Goal: Information Seeking & Learning: Stay updated

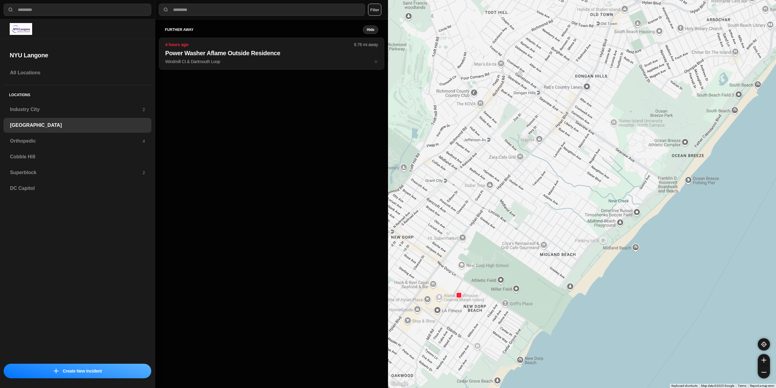
select select "*"
click at [43, 124] on h3 "[GEOGRAPHIC_DATA]" at bounding box center [77, 125] width 135 height 7
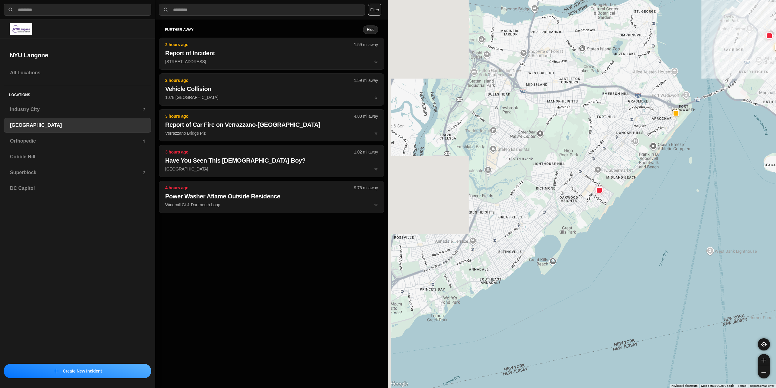
drag, startPoint x: 421, startPoint y: 161, endPoint x: 598, endPoint y: 158, distance: 176.8
click at [596, 158] on div at bounding box center [582, 194] width 388 height 388
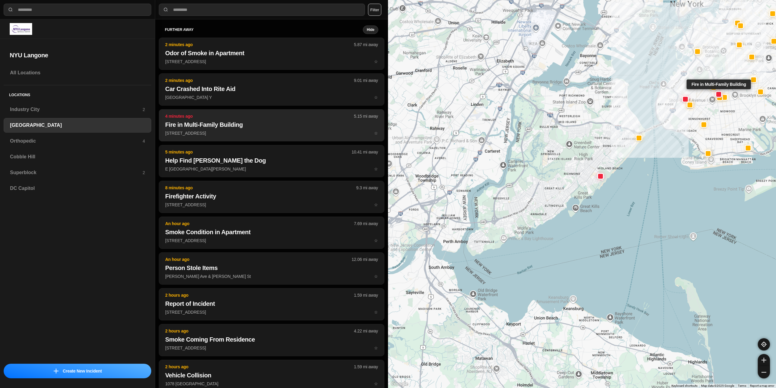
click at [219, 130] on p "[STREET_ADDRESS] ☆" at bounding box center [271, 133] width 213 height 6
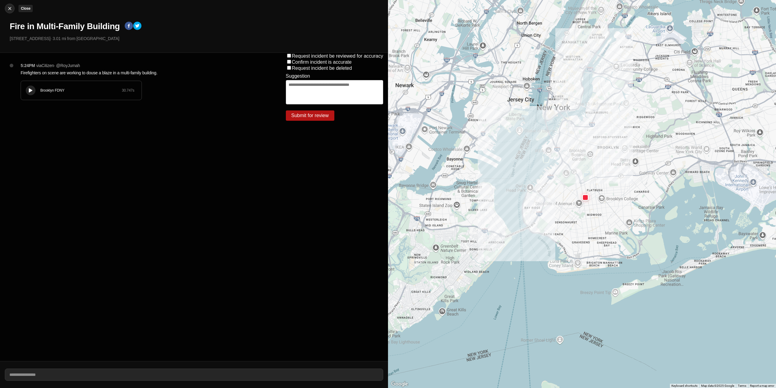
click at [14, 10] on div at bounding box center [9, 8] width 9 height 6
select select "*"
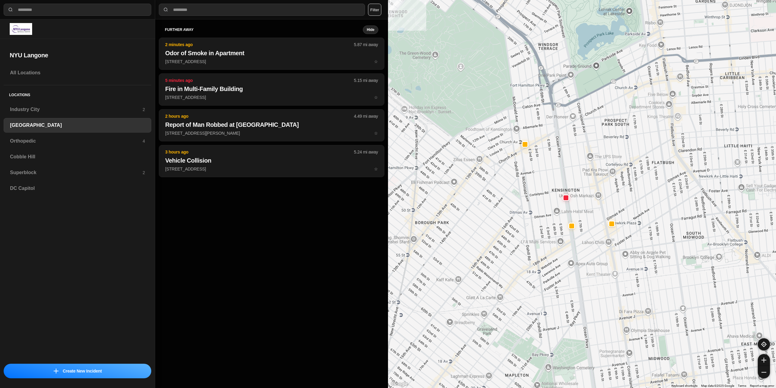
drag, startPoint x: 612, startPoint y: 227, endPoint x: 543, endPoint y: 232, distance: 69.1
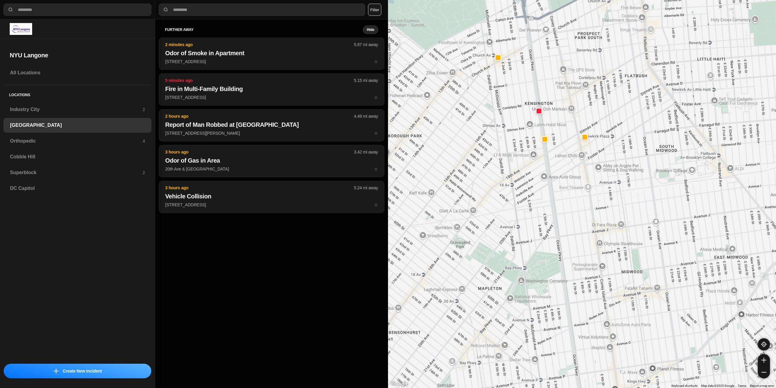
drag, startPoint x: 539, startPoint y: 252, endPoint x: 514, endPoint y: 181, distance: 74.8
click at [514, 181] on div "421 people" at bounding box center [582, 194] width 388 height 388
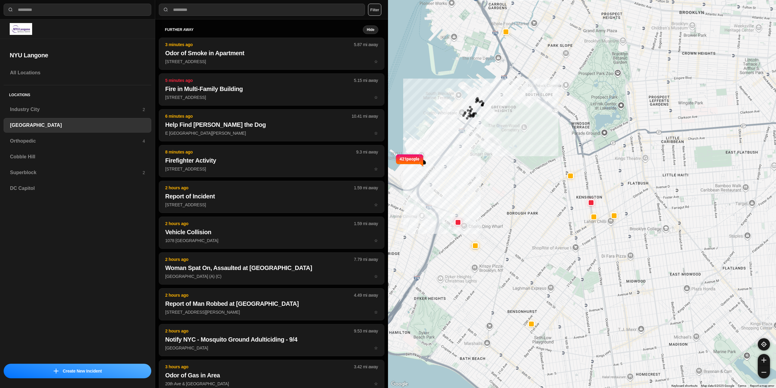
drag, startPoint x: 665, startPoint y: 183, endPoint x: 654, endPoint y: 243, distance: 61.0
click at [653, 246] on div "421 people" at bounding box center [582, 194] width 388 height 388
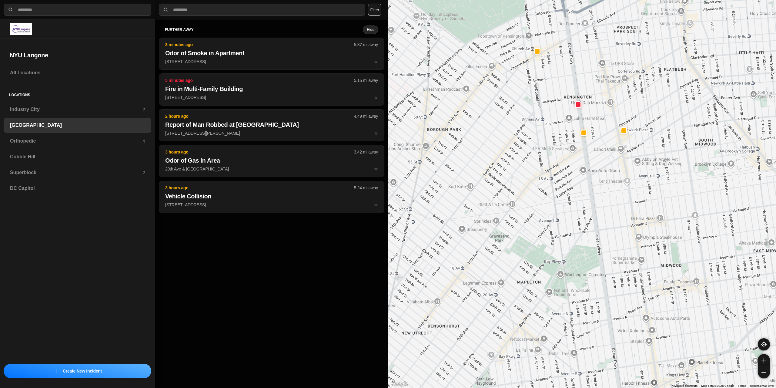
drag, startPoint x: 613, startPoint y: 155, endPoint x: 601, endPoint y: 88, distance: 68.5
click at [601, 90] on div "421 people" at bounding box center [582, 194] width 388 height 388
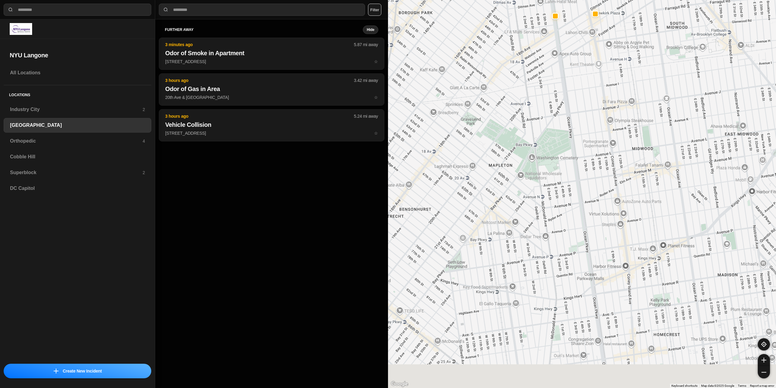
drag, startPoint x: 642, startPoint y: 180, endPoint x: 613, endPoint y: 123, distance: 64.3
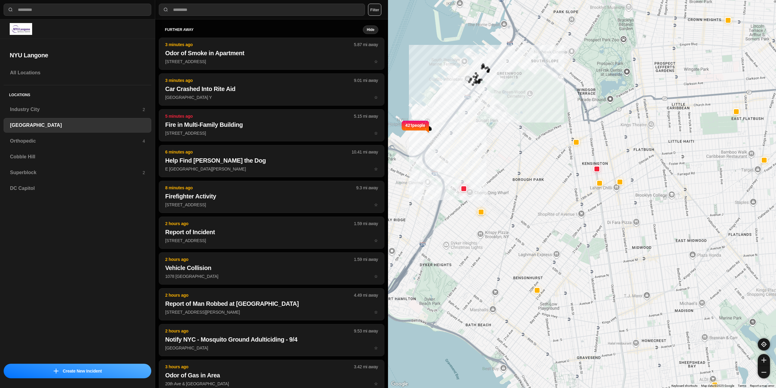
drag, startPoint x: 623, startPoint y: 204, endPoint x: 647, endPoint y: 297, distance: 96.1
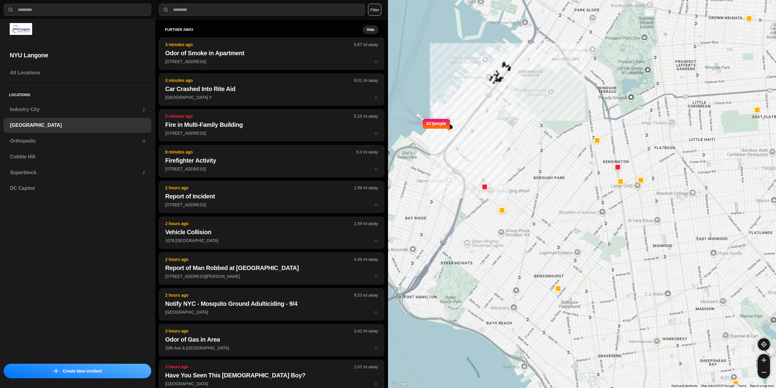
drag, startPoint x: 593, startPoint y: 224, endPoint x: 614, endPoint y: 223, distance: 21.0
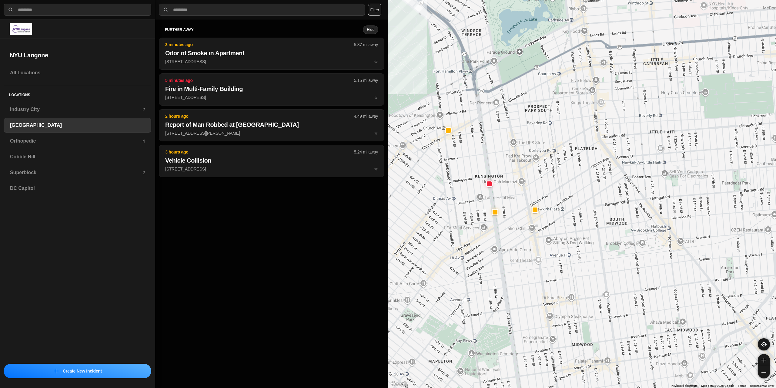
drag, startPoint x: 659, startPoint y: 238, endPoint x: 504, endPoint y: 286, distance: 162.0
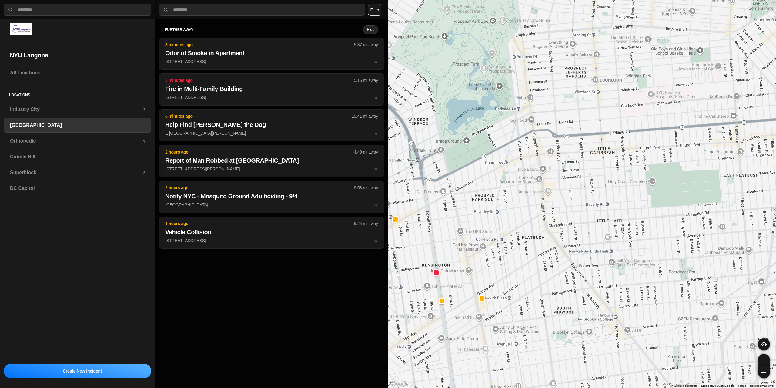
drag, startPoint x: 612, startPoint y: 251, endPoint x: 659, endPoint y: 244, distance: 47.6
click at [658, 250] on div "421 people" at bounding box center [582, 194] width 388 height 388
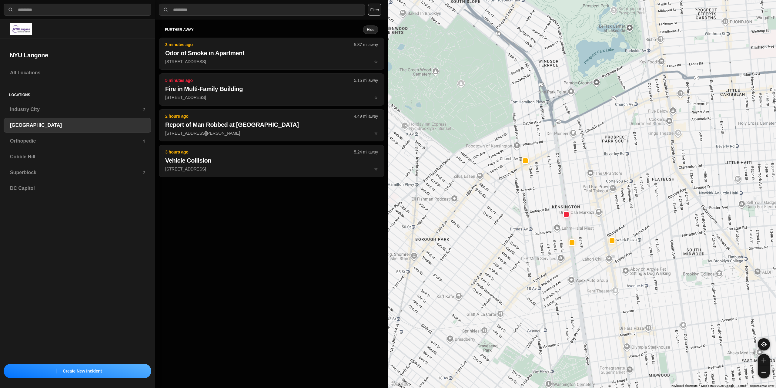
drag, startPoint x: 588, startPoint y: 241, endPoint x: 701, endPoint y: 188, distance: 125.4
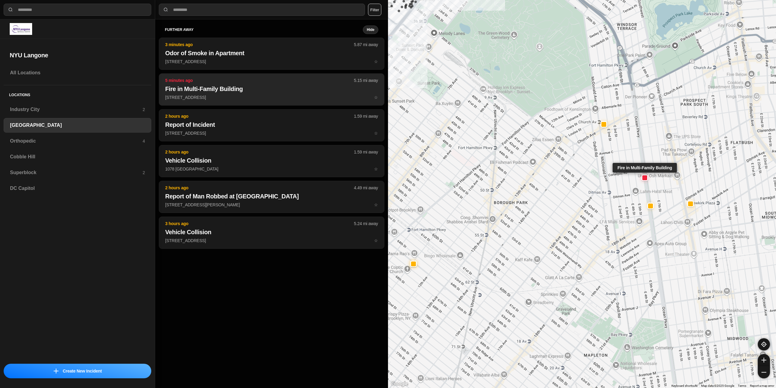
click at [252, 92] on h2 "Fire in Multi-Family Building" at bounding box center [271, 89] width 213 height 8
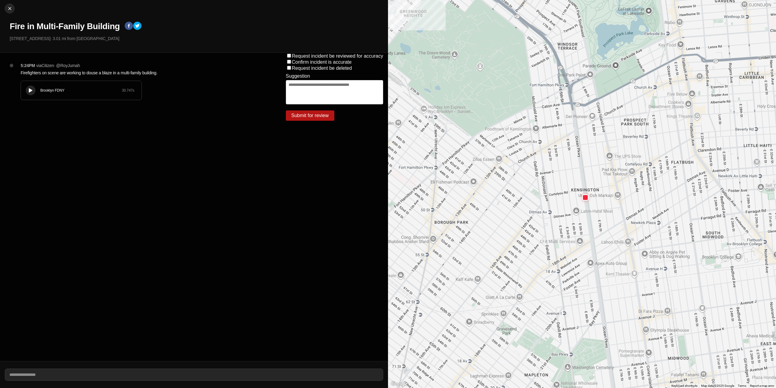
click at [33, 93] on button at bounding box center [31, 91] width 10 height 10
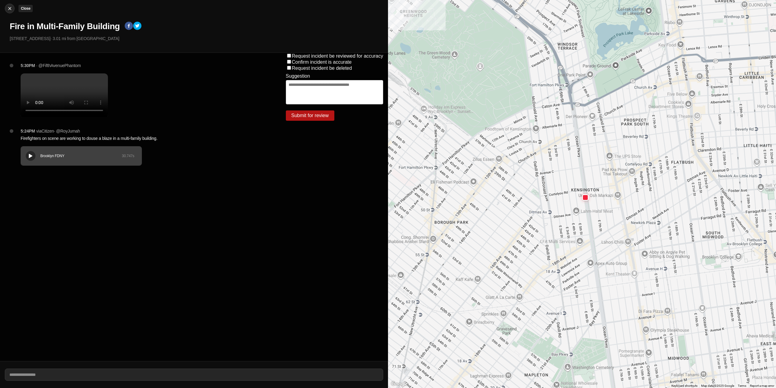
click at [13, 7] on div at bounding box center [9, 8] width 9 height 6
select select "*"
